Goal: Use online tool/utility: Utilize a website feature to perform a specific function

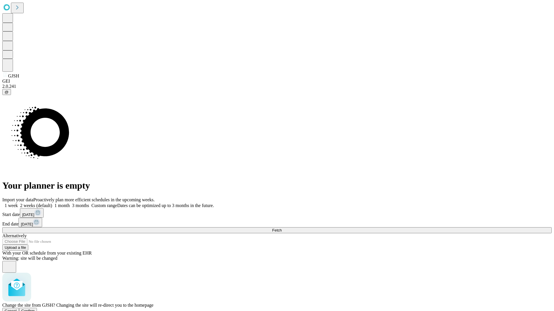
click at [35, 309] on span "Confirm" at bounding box center [28, 311] width 14 height 4
click at [70, 203] on label "1 month" at bounding box center [61, 205] width 18 height 5
click at [281, 228] on span "Fetch" at bounding box center [277, 230] width 10 height 4
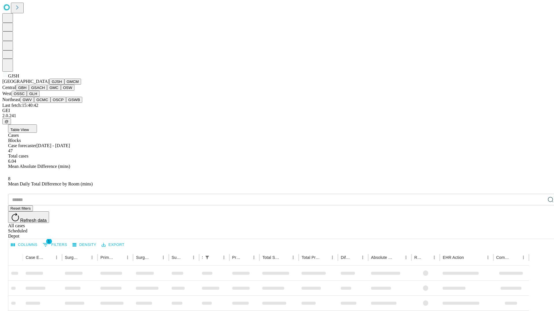
click at [64, 85] on button "GMCM" at bounding box center [72, 82] width 17 height 6
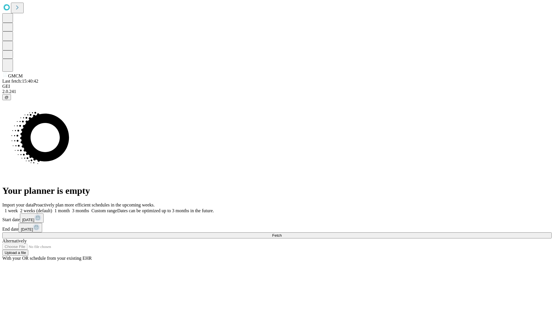
click at [70, 208] on label "1 month" at bounding box center [61, 210] width 18 height 5
click at [281, 234] on span "Fetch" at bounding box center [277, 236] width 10 height 4
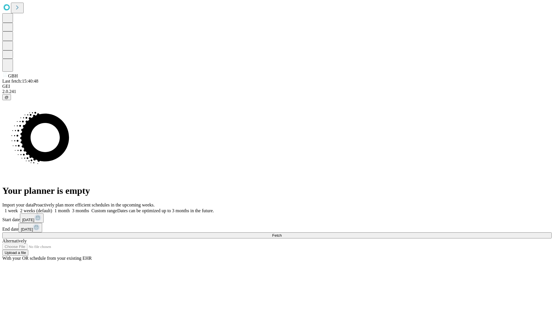
click at [70, 208] on label "1 month" at bounding box center [61, 210] width 18 height 5
click at [281, 234] on span "Fetch" at bounding box center [277, 236] width 10 height 4
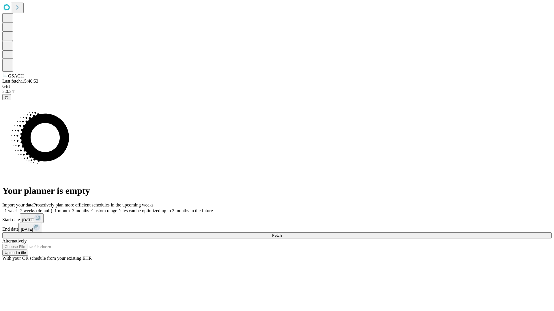
click at [70, 208] on label "1 month" at bounding box center [61, 210] width 18 height 5
click at [281, 234] on span "Fetch" at bounding box center [277, 236] width 10 height 4
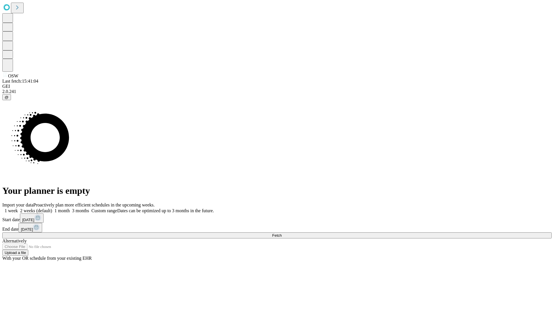
click at [70, 208] on label "1 month" at bounding box center [61, 210] width 18 height 5
click at [281, 234] on span "Fetch" at bounding box center [277, 236] width 10 height 4
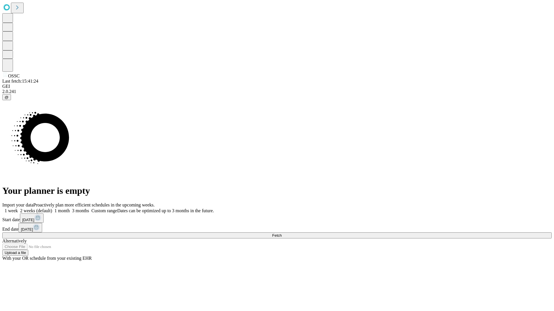
click at [70, 208] on label "1 month" at bounding box center [61, 210] width 18 height 5
click at [281, 234] on span "Fetch" at bounding box center [277, 236] width 10 height 4
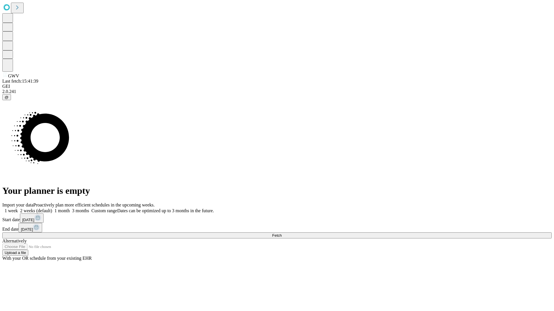
click at [70, 208] on label "1 month" at bounding box center [61, 210] width 18 height 5
click at [281, 234] on span "Fetch" at bounding box center [277, 236] width 10 height 4
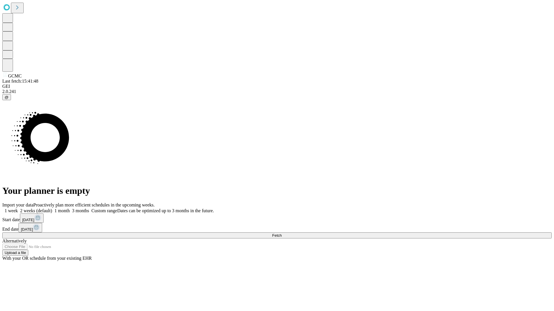
click at [70, 208] on label "1 month" at bounding box center [61, 210] width 18 height 5
click at [281, 234] on span "Fetch" at bounding box center [277, 236] width 10 height 4
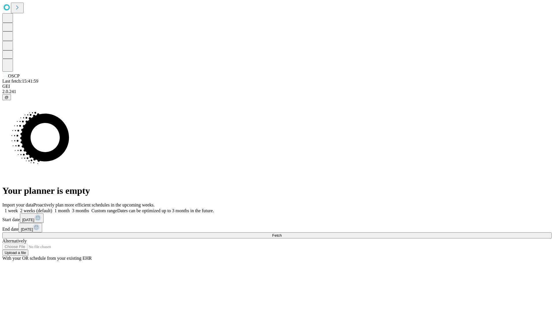
click at [70, 208] on label "1 month" at bounding box center [61, 210] width 18 height 5
click at [281, 234] on span "Fetch" at bounding box center [277, 236] width 10 height 4
